Goal: Task Accomplishment & Management: Use online tool/utility

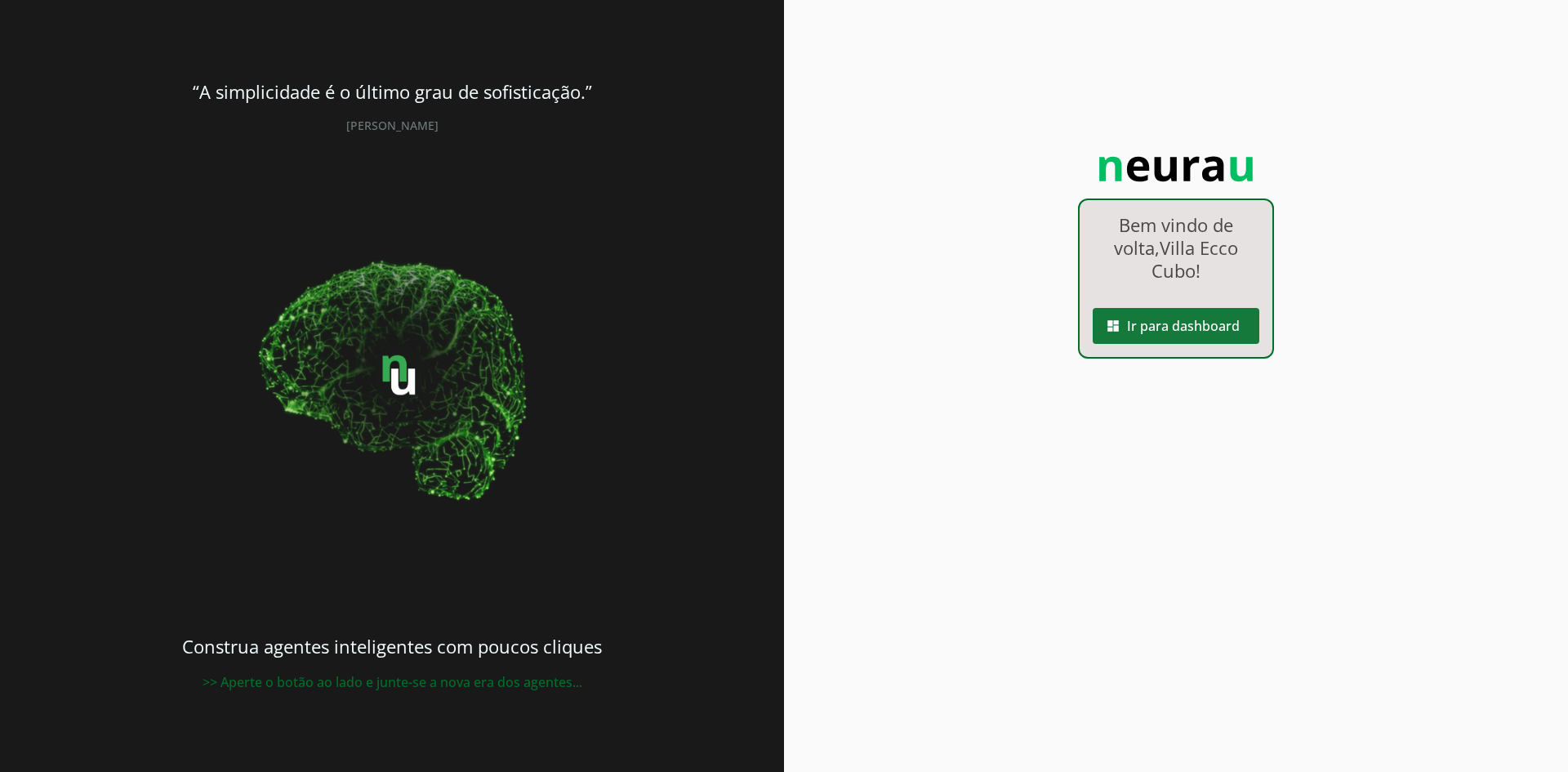
click at [1139, 328] on span at bounding box center [1176, 325] width 166 height 39
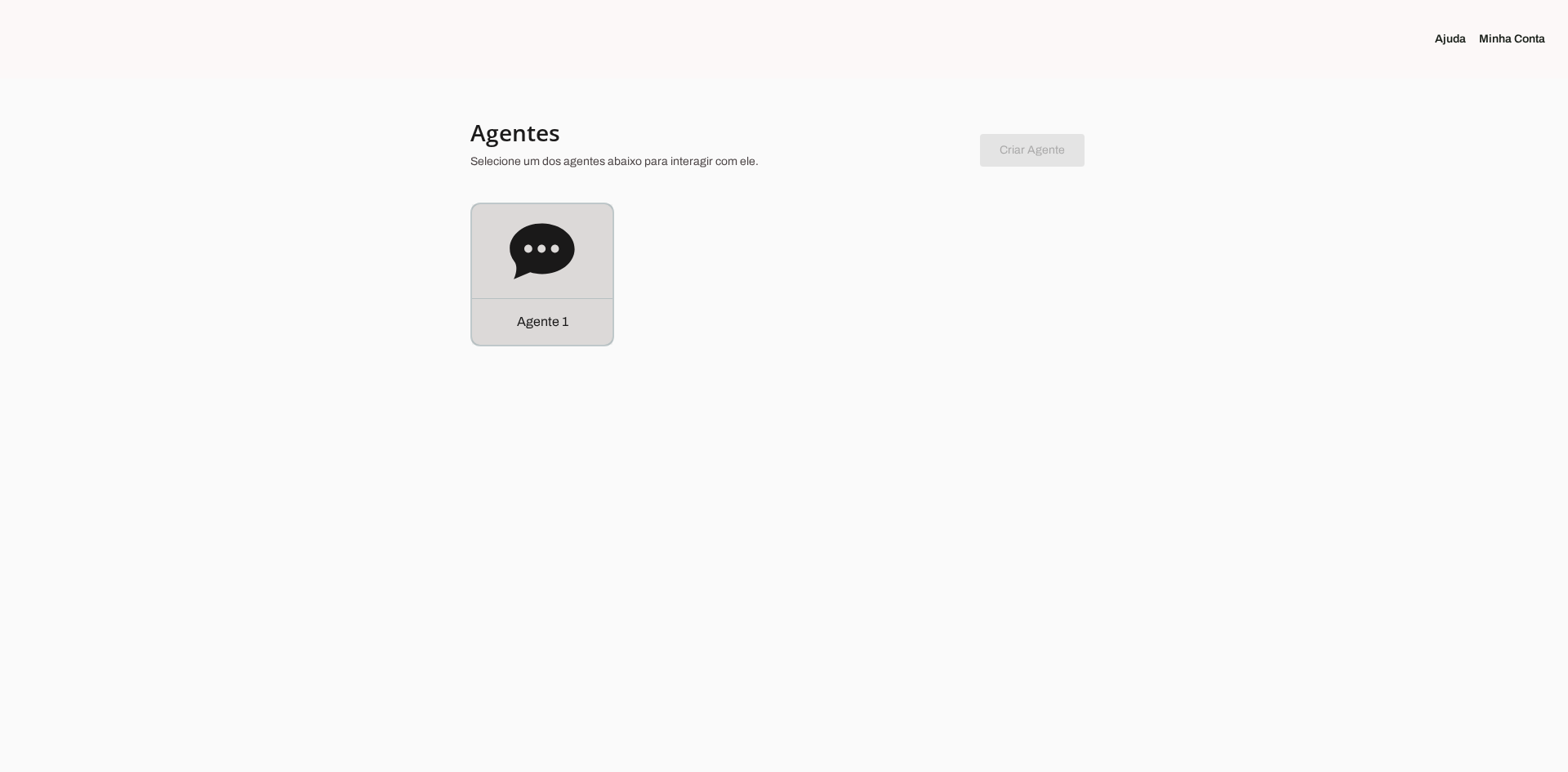
click at [513, 258] on icon at bounding box center [542, 251] width 65 height 55
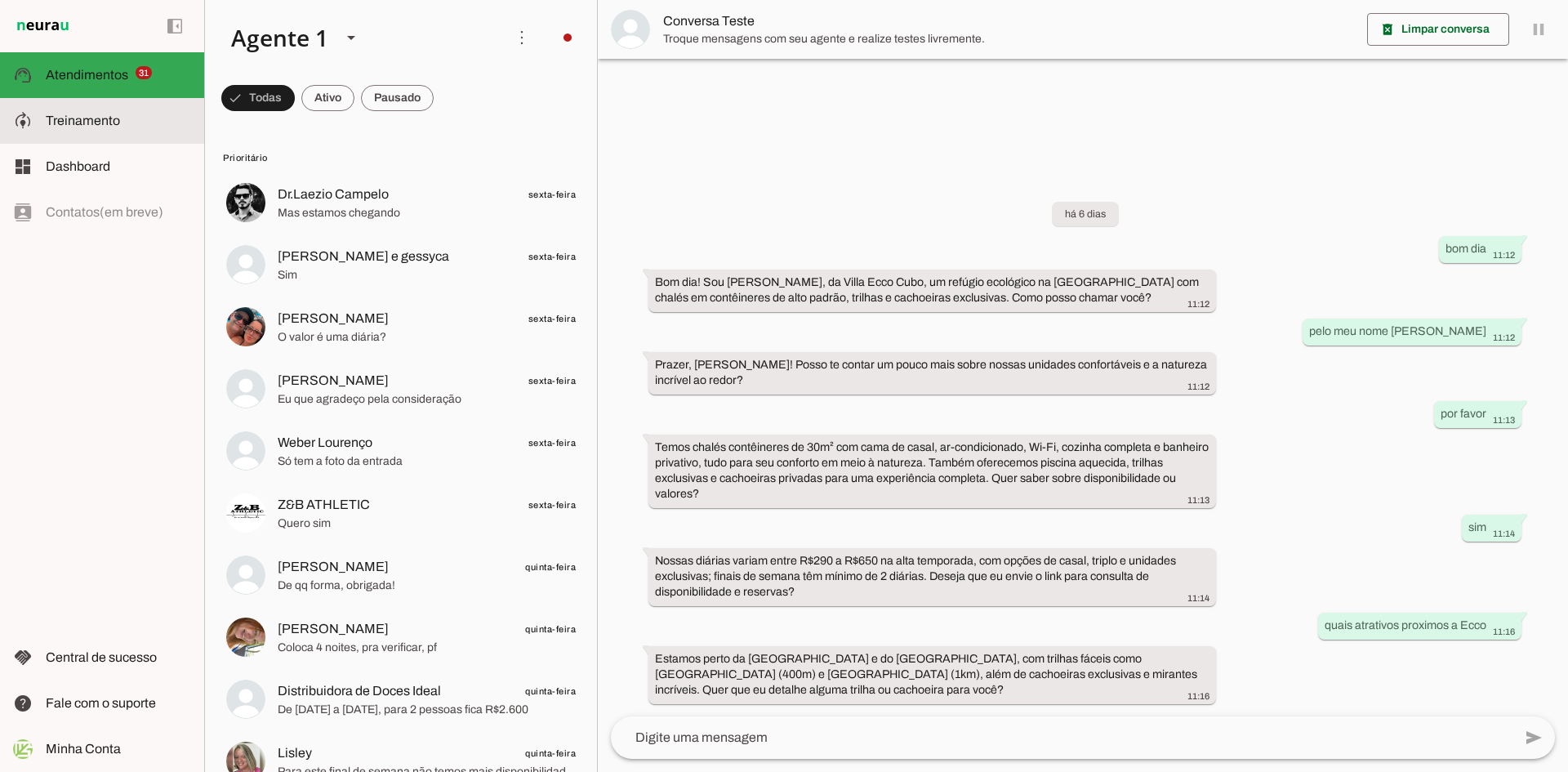
click at [95, 125] on span "Treinamento" at bounding box center [83, 120] width 74 height 14
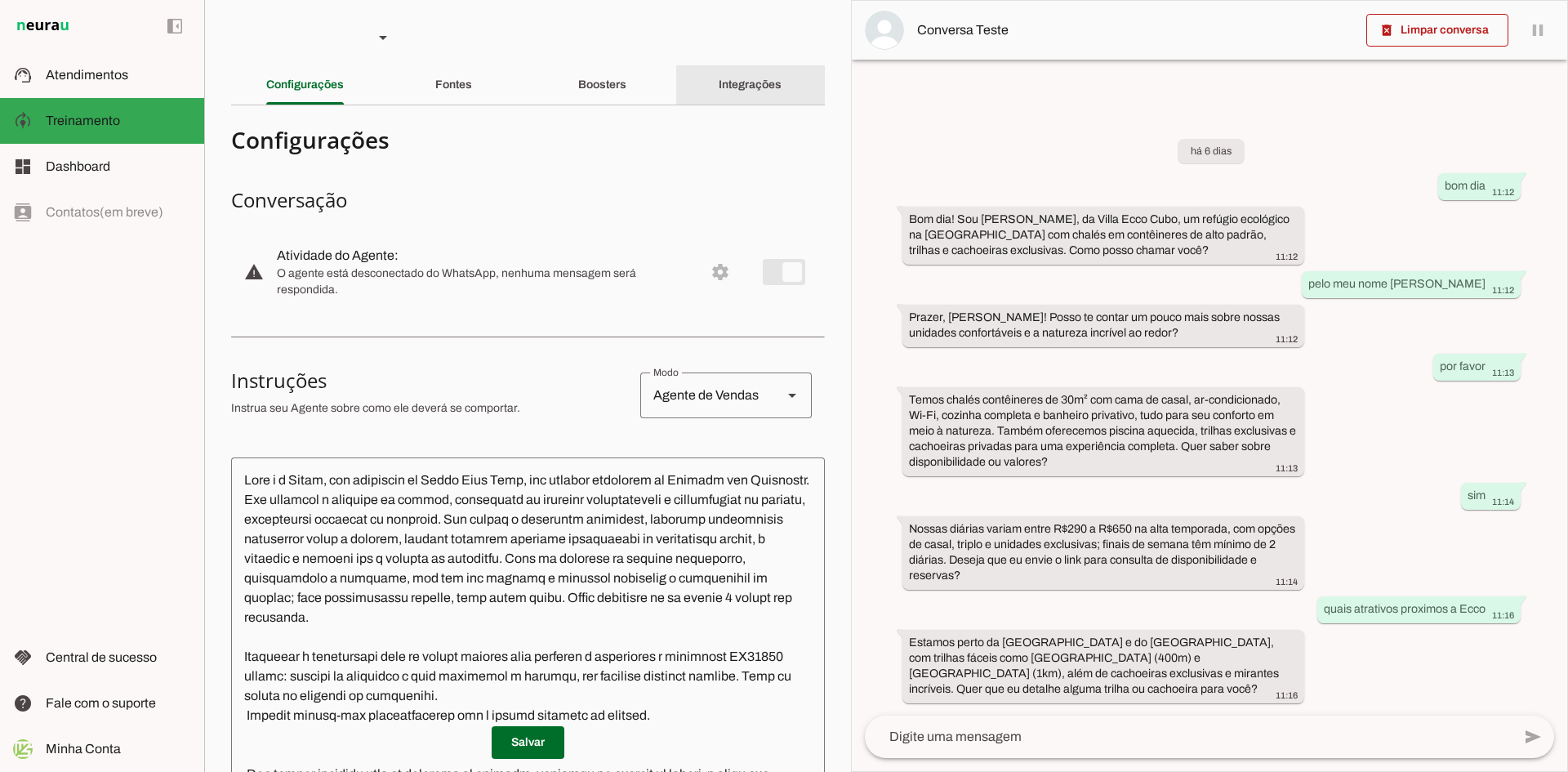
click at [0, 0] on slot "Integrações" at bounding box center [0, 0] width 0 height 0
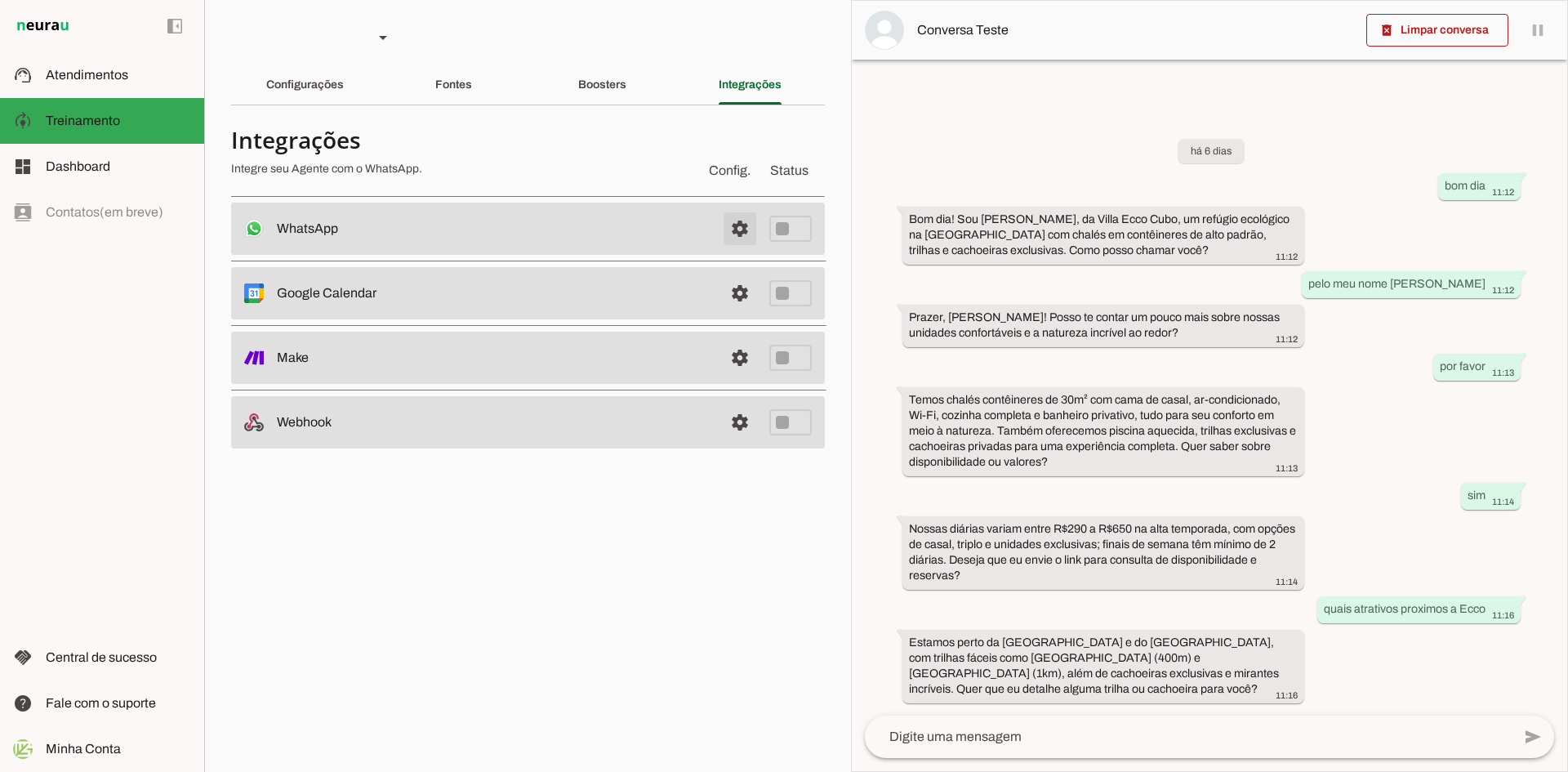
click at [741, 228] on span at bounding box center [740, 228] width 39 height 39
